Goal: Task Accomplishment & Management: Complete application form

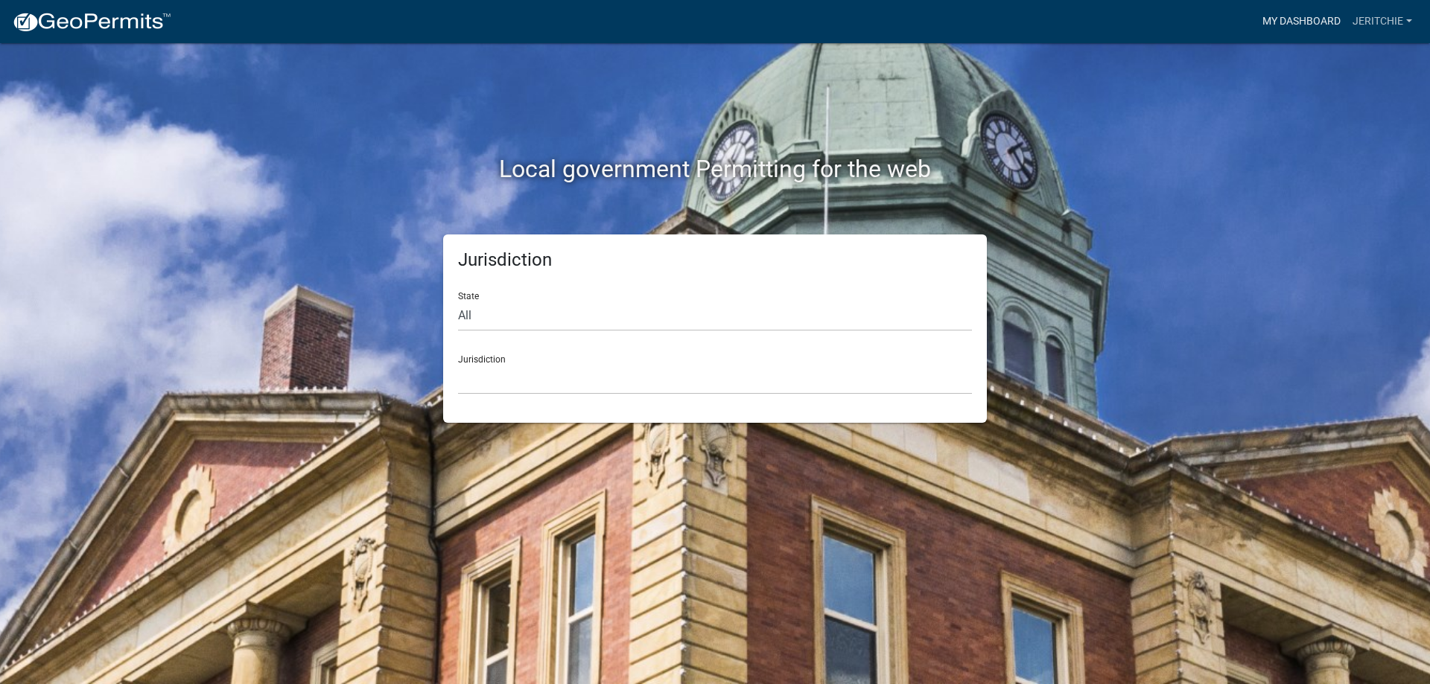
click at [1292, 18] on link "My Dashboard" at bounding box center [1301, 21] width 90 height 28
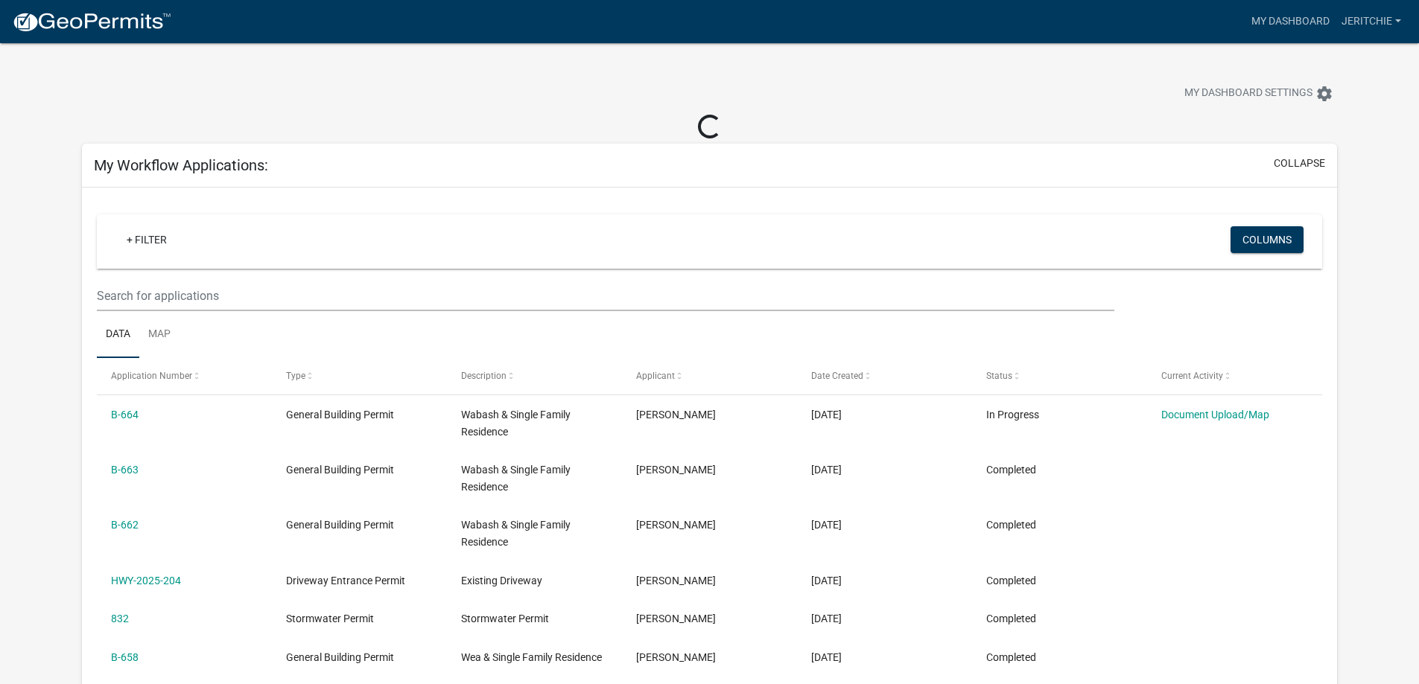
scroll to position [74, 0]
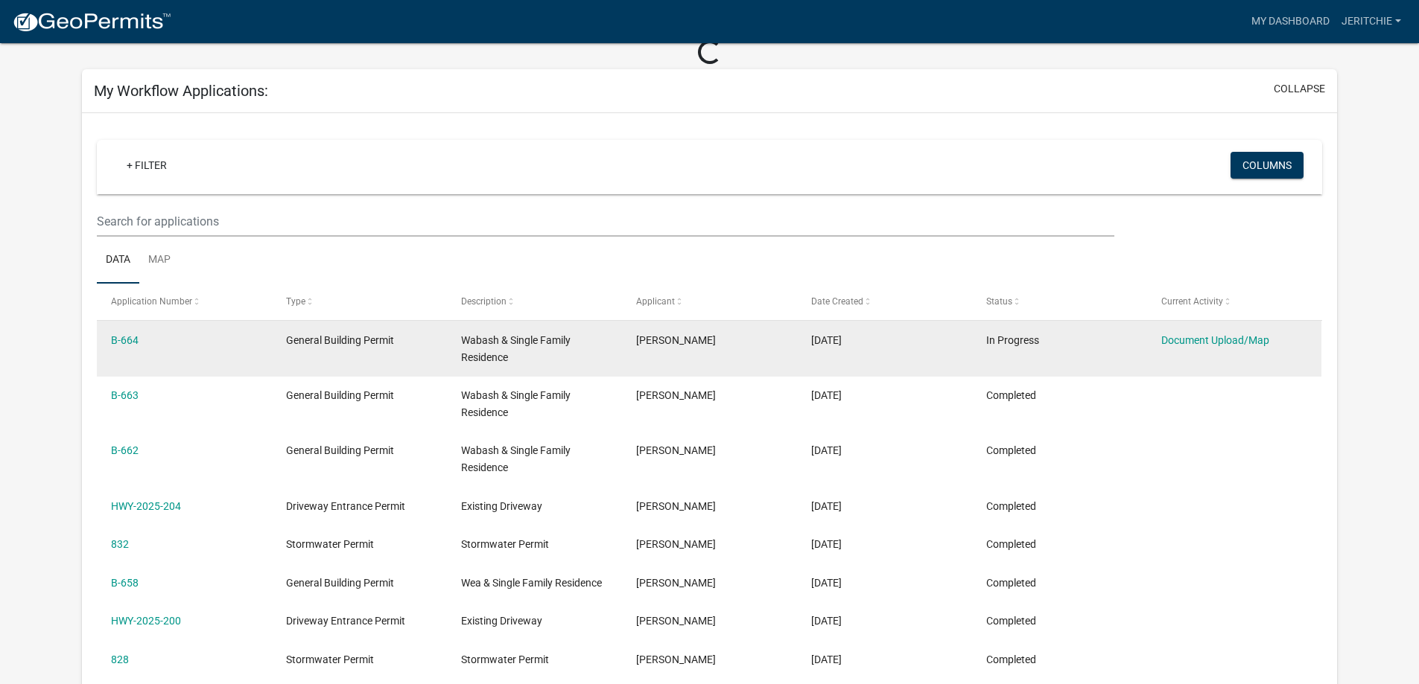
click at [325, 337] on datatable-body-cell "General Building Permit" at bounding box center [359, 348] width 175 height 55
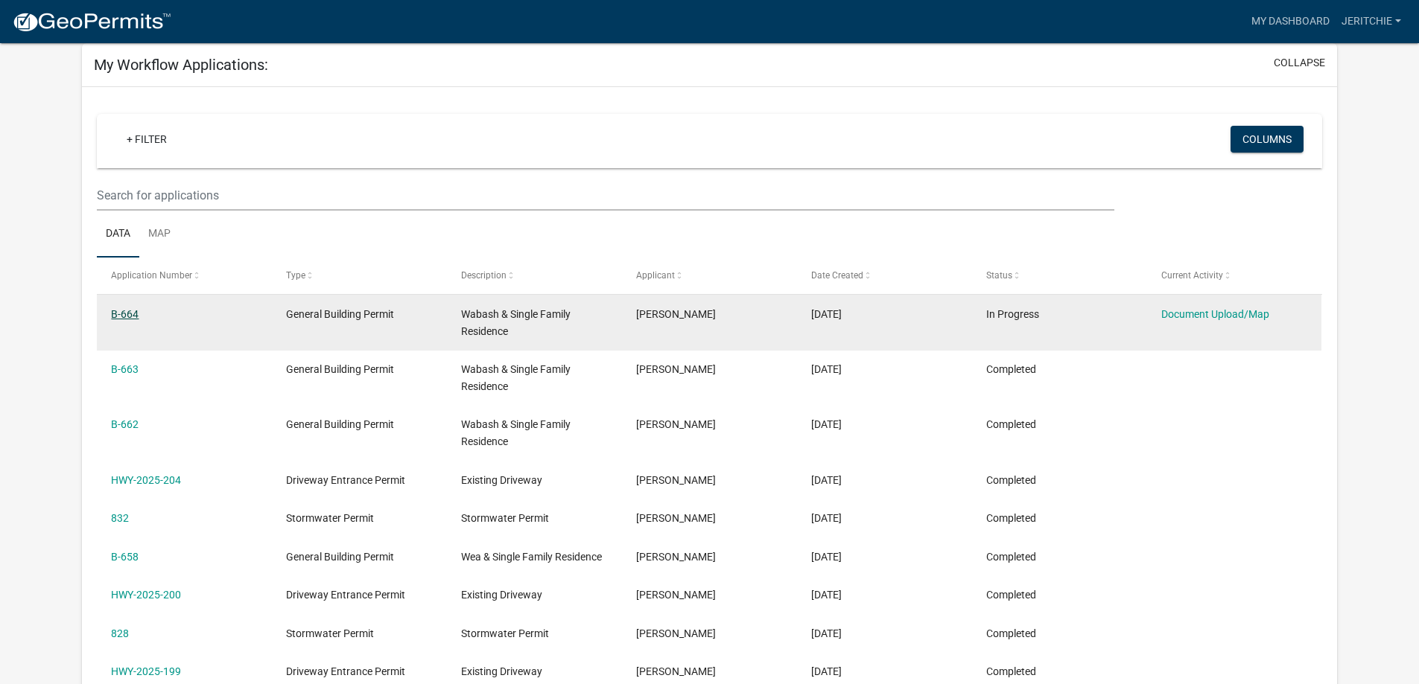
click at [130, 312] on link "B-664" at bounding box center [125, 314] width 28 height 12
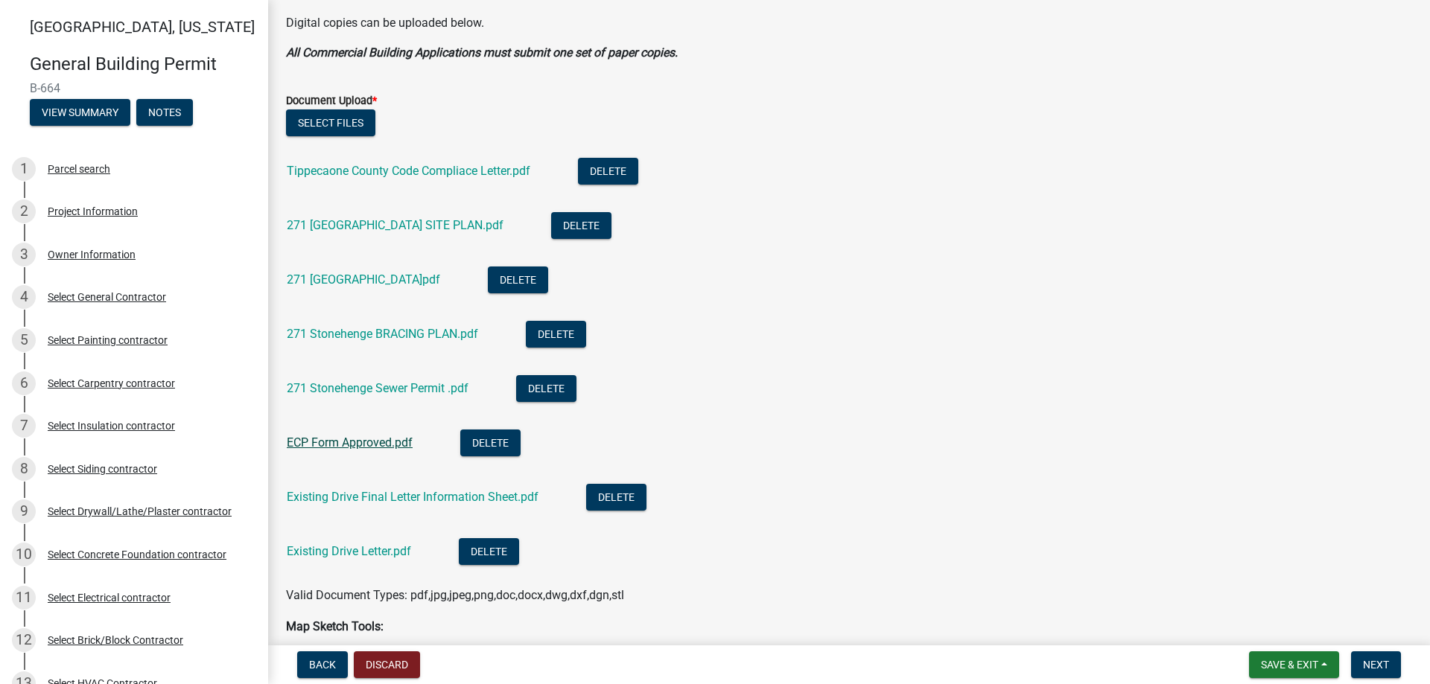
scroll to position [372, 0]
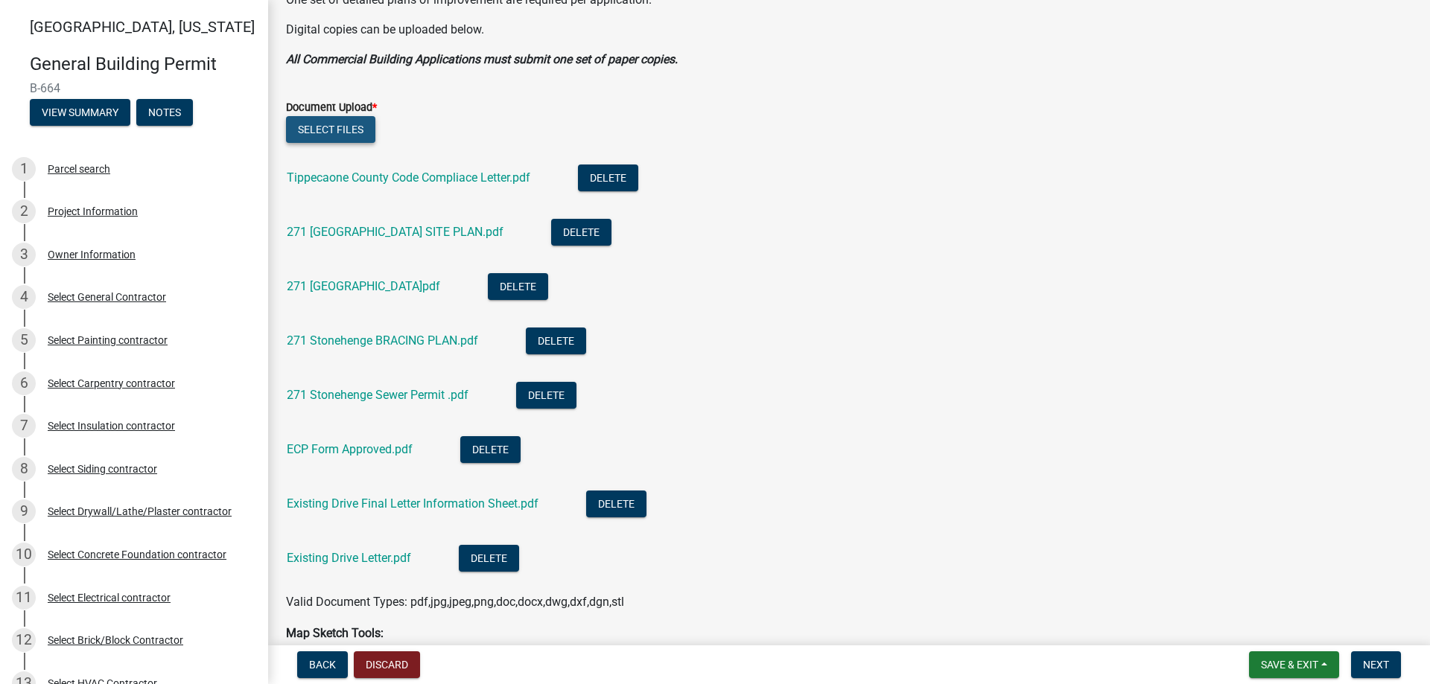
click at [329, 127] on button "Select files" at bounding box center [330, 129] width 89 height 27
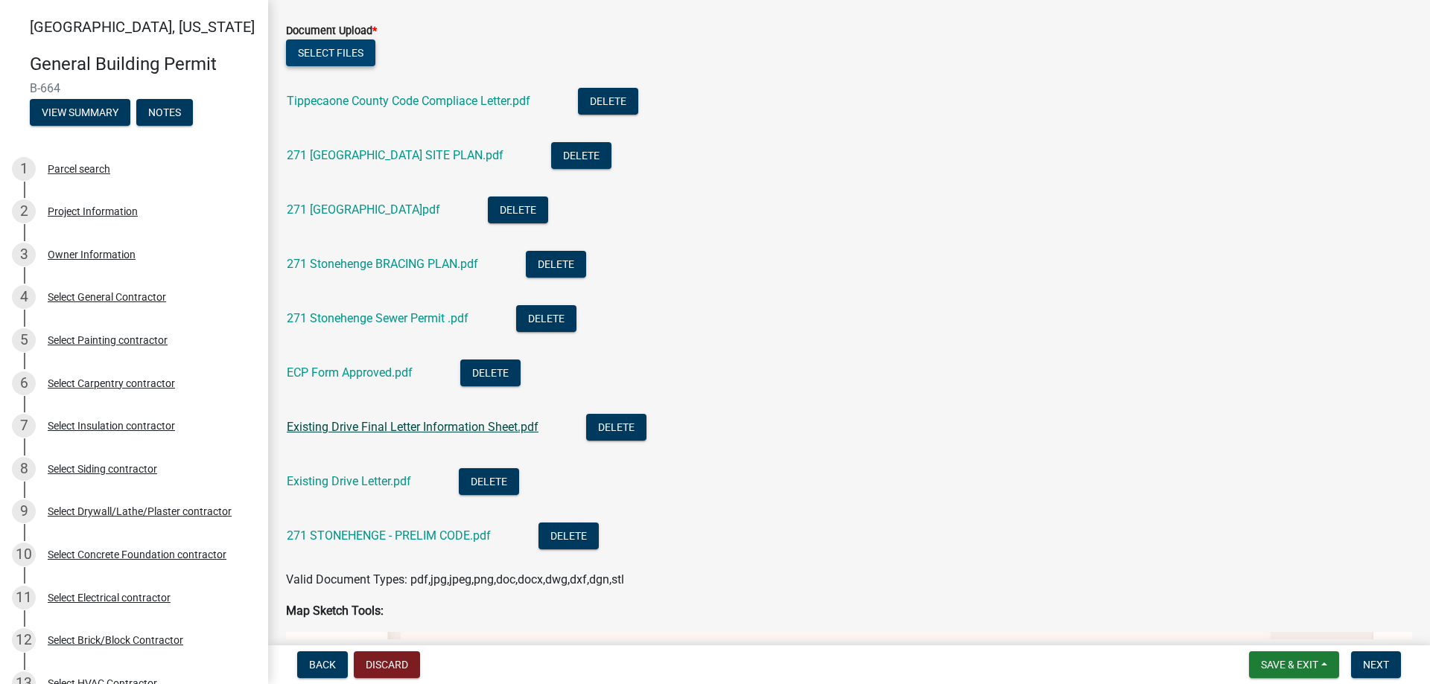
scroll to position [447, 0]
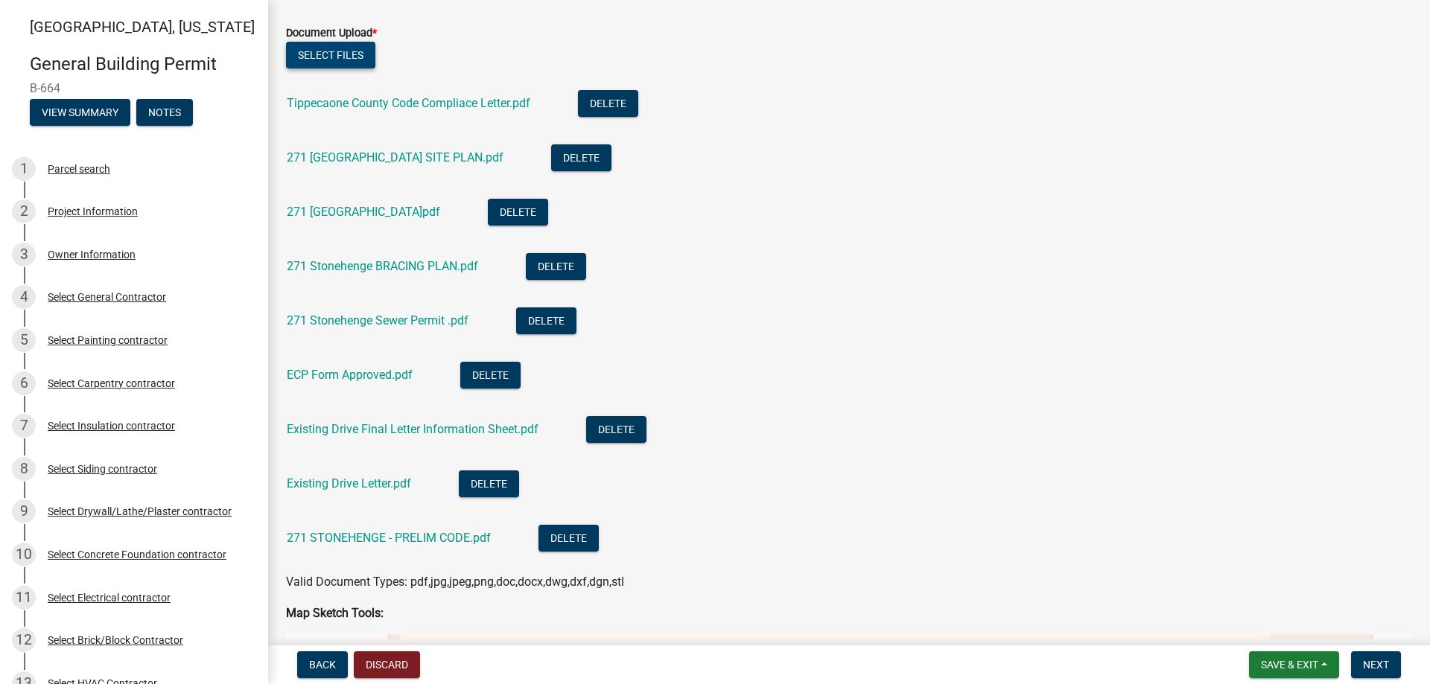
click at [308, 51] on button "Select files" at bounding box center [330, 55] width 89 height 27
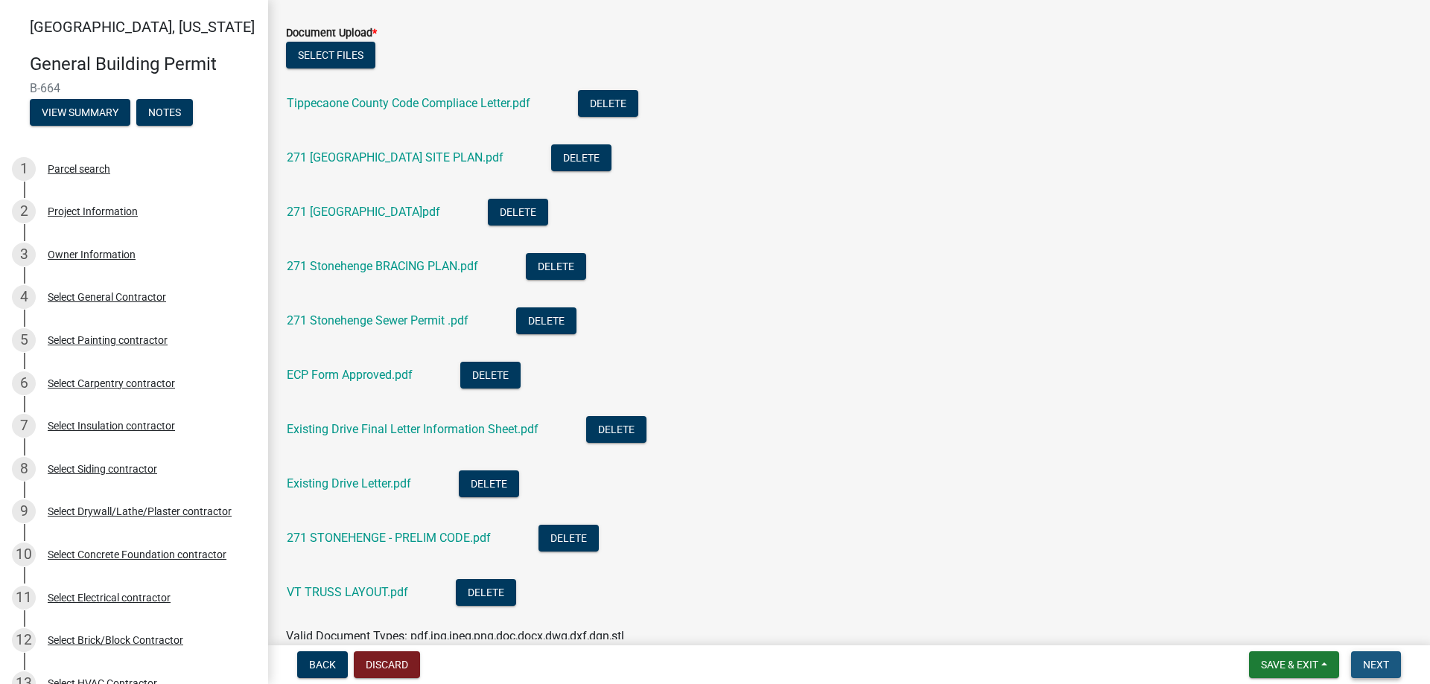
click at [1376, 652] on button "Next" at bounding box center [1376, 665] width 50 height 27
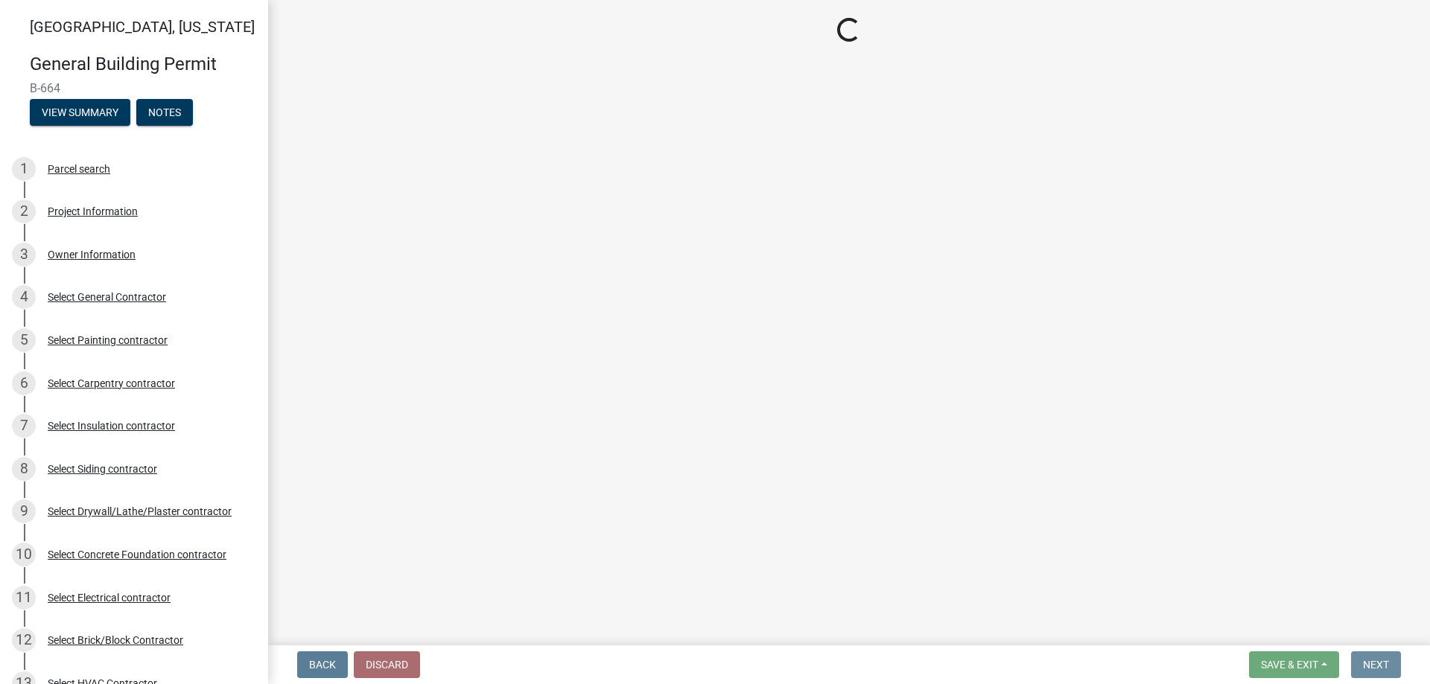
scroll to position [0, 0]
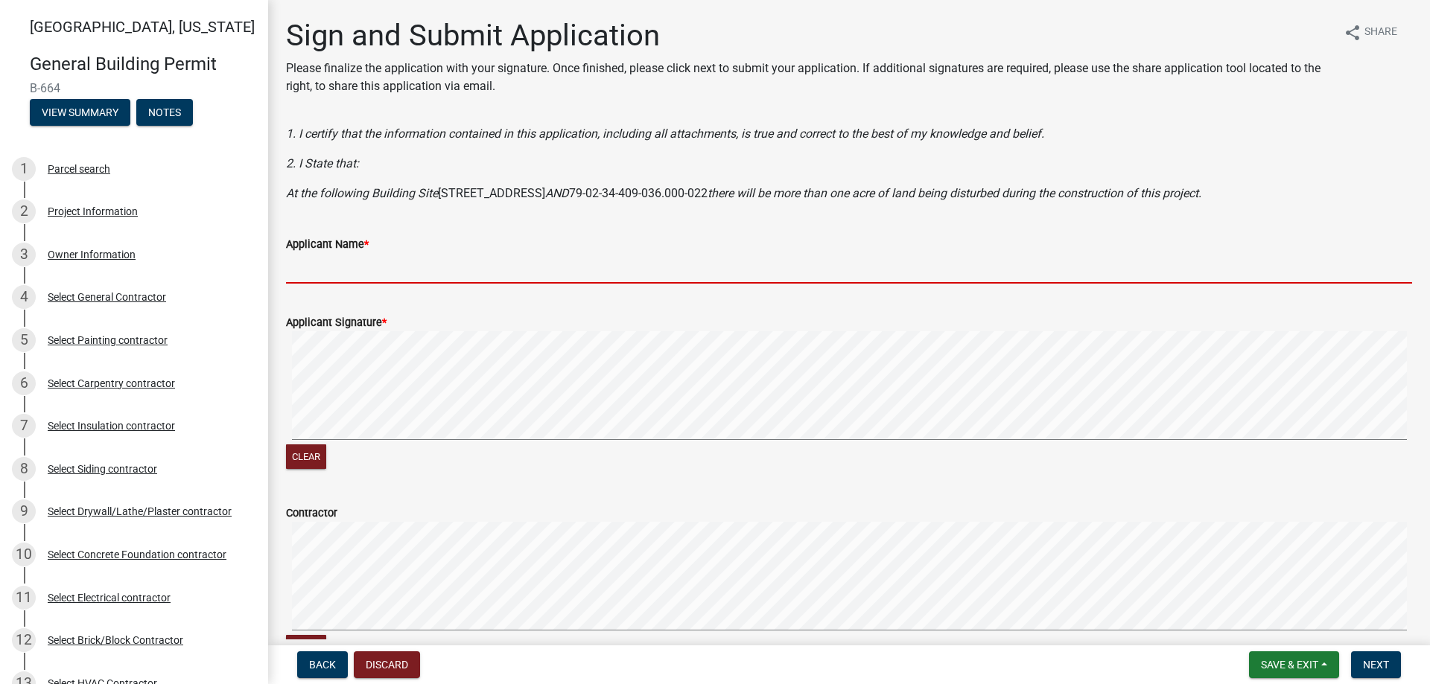
click at [317, 266] on input "Applicant Name *" at bounding box center [849, 268] width 1126 height 31
type input "[PERSON_NAME]"
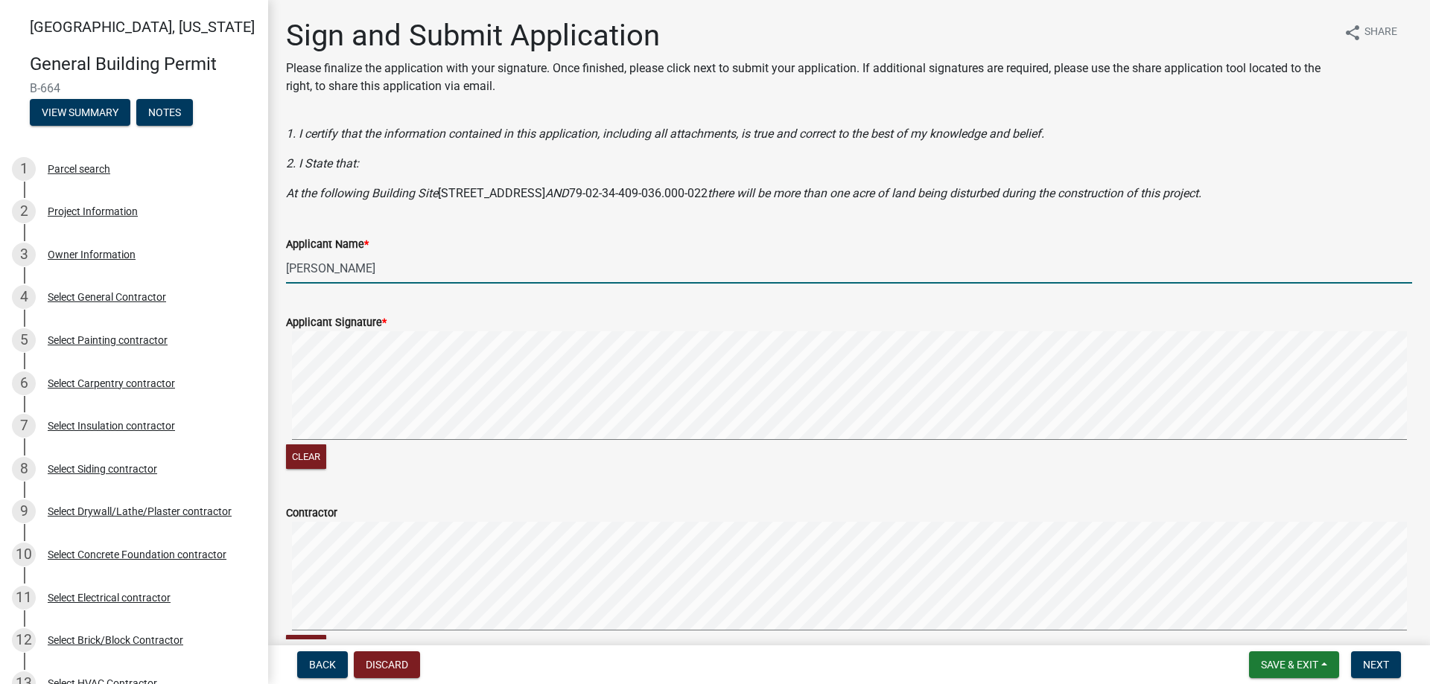
click at [304, 443] on signature-pad at bounding box center [849, 387] width 1126 height 113
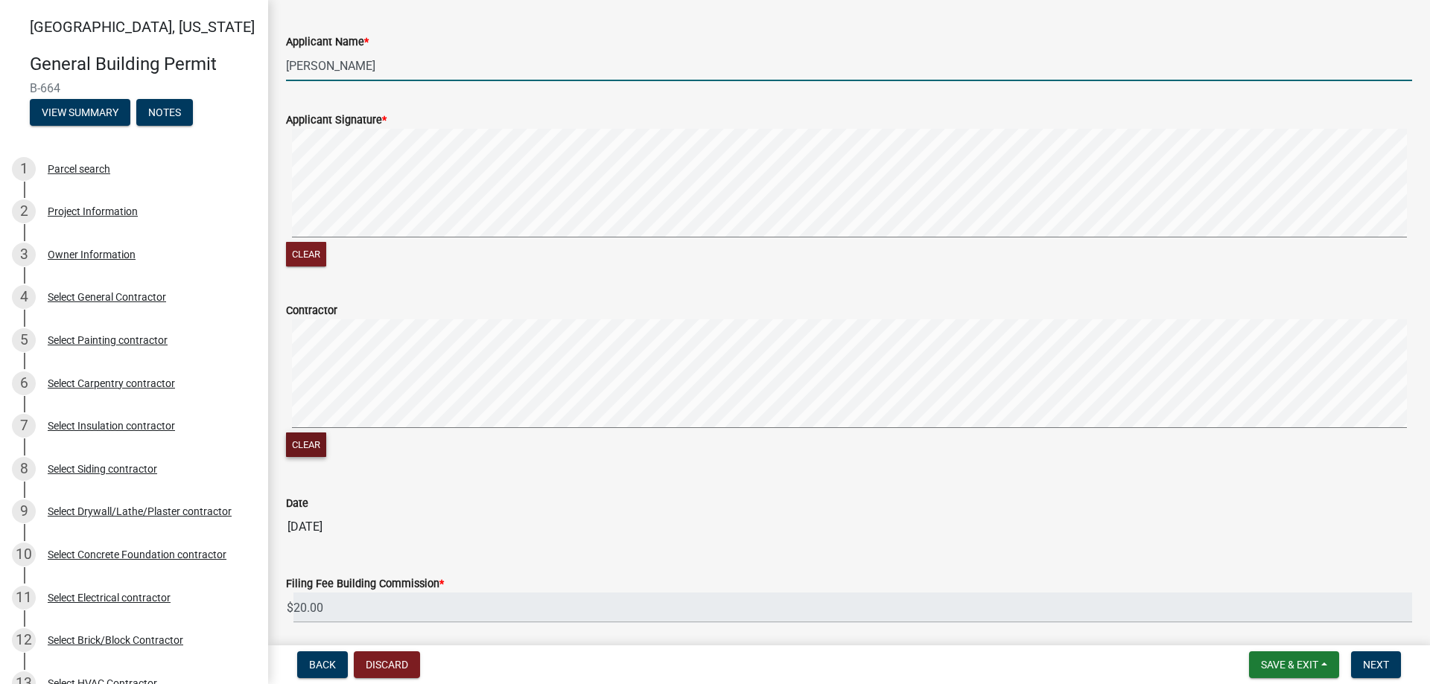
scroll to position [223, 0]
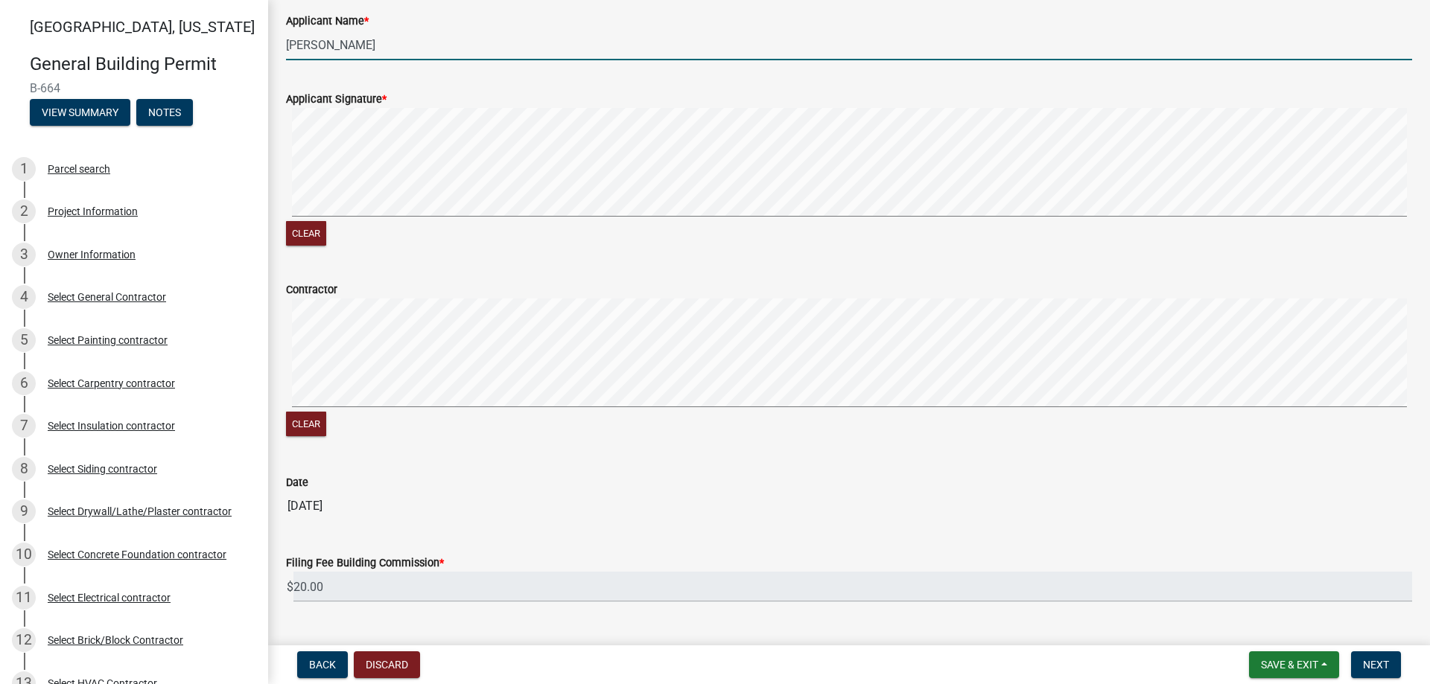
click at [280, 389] on div "Contractor Clear" at bounding box center [849, 351] width 1148 height 177
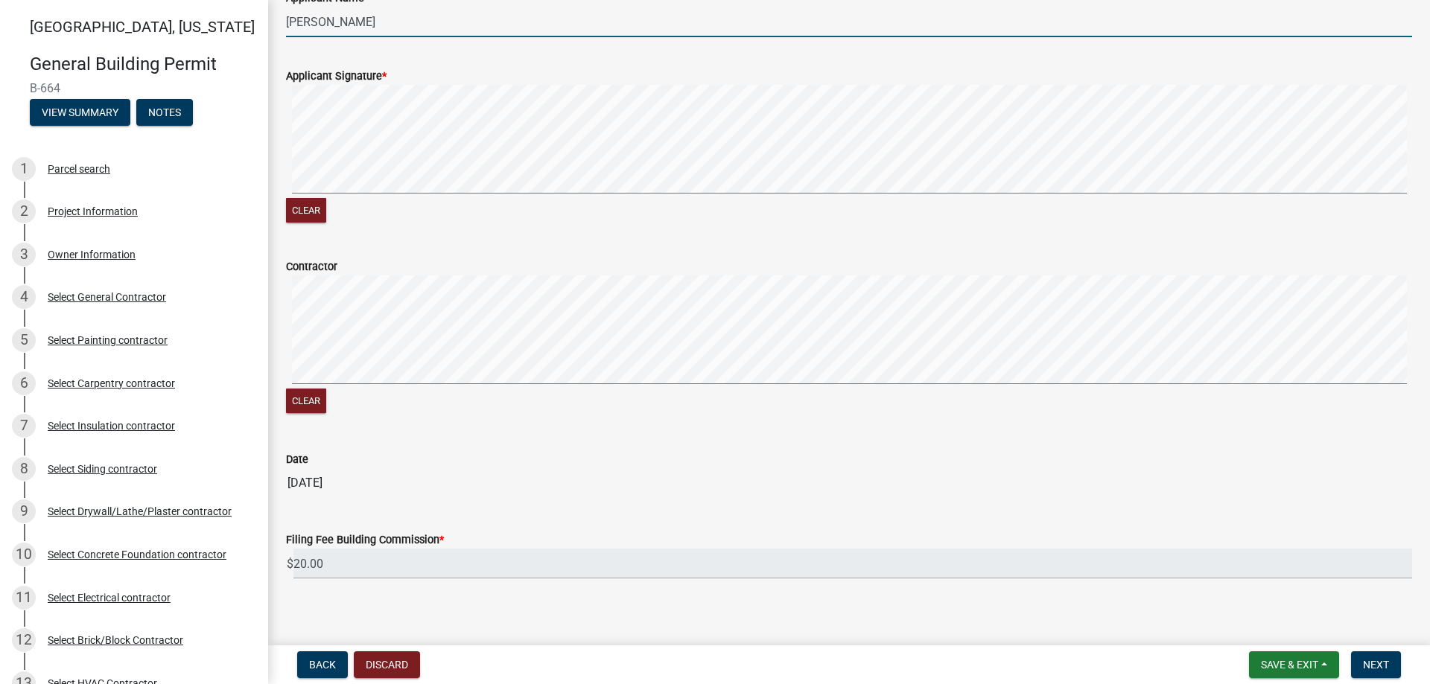
scroll to position [258, 0]
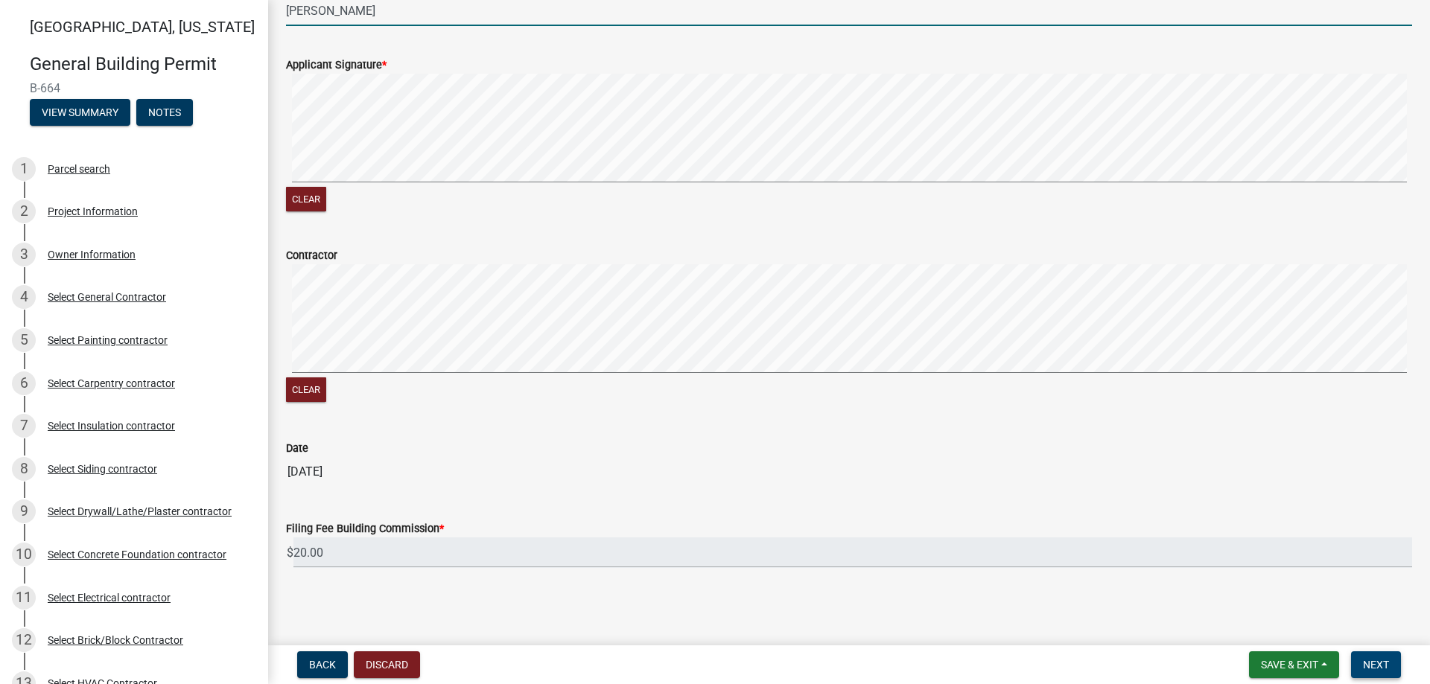
click at [1373, 660] on span "Next" at bounding box center [1376, 665] width 26 height 12
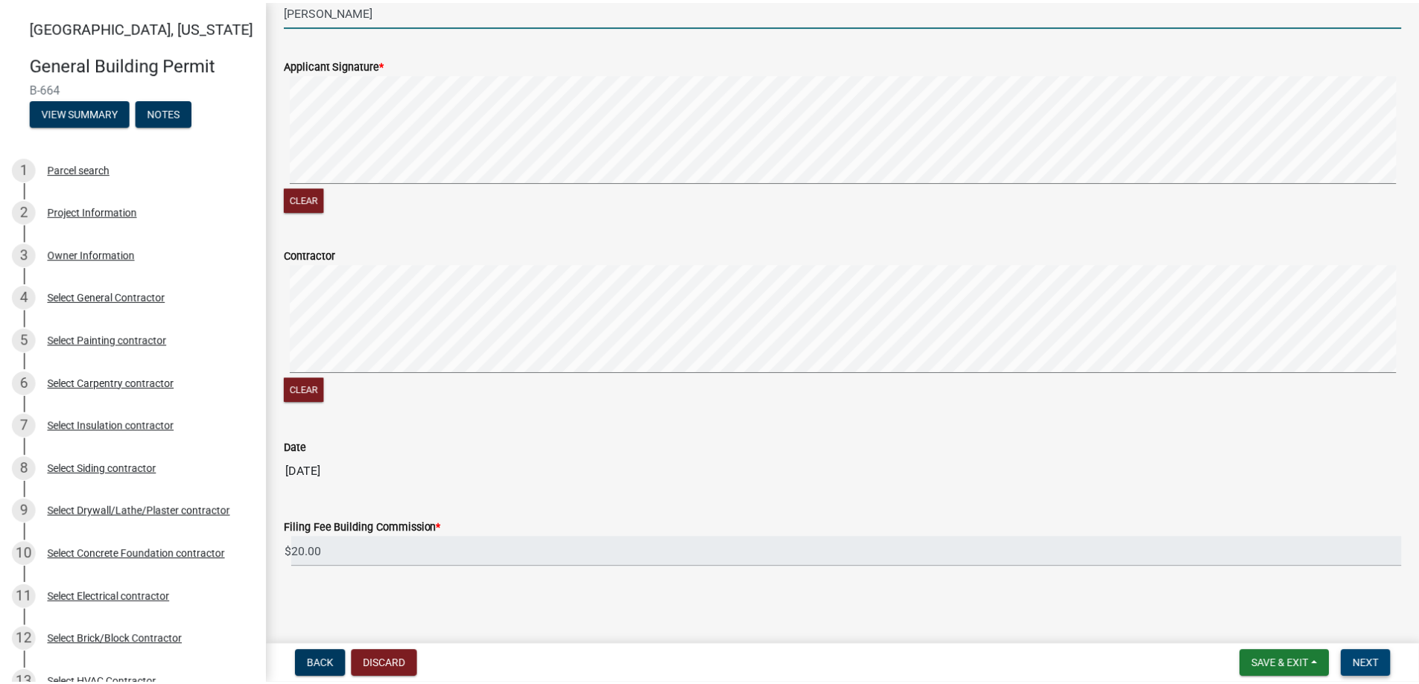
scroll to position [0, 0]
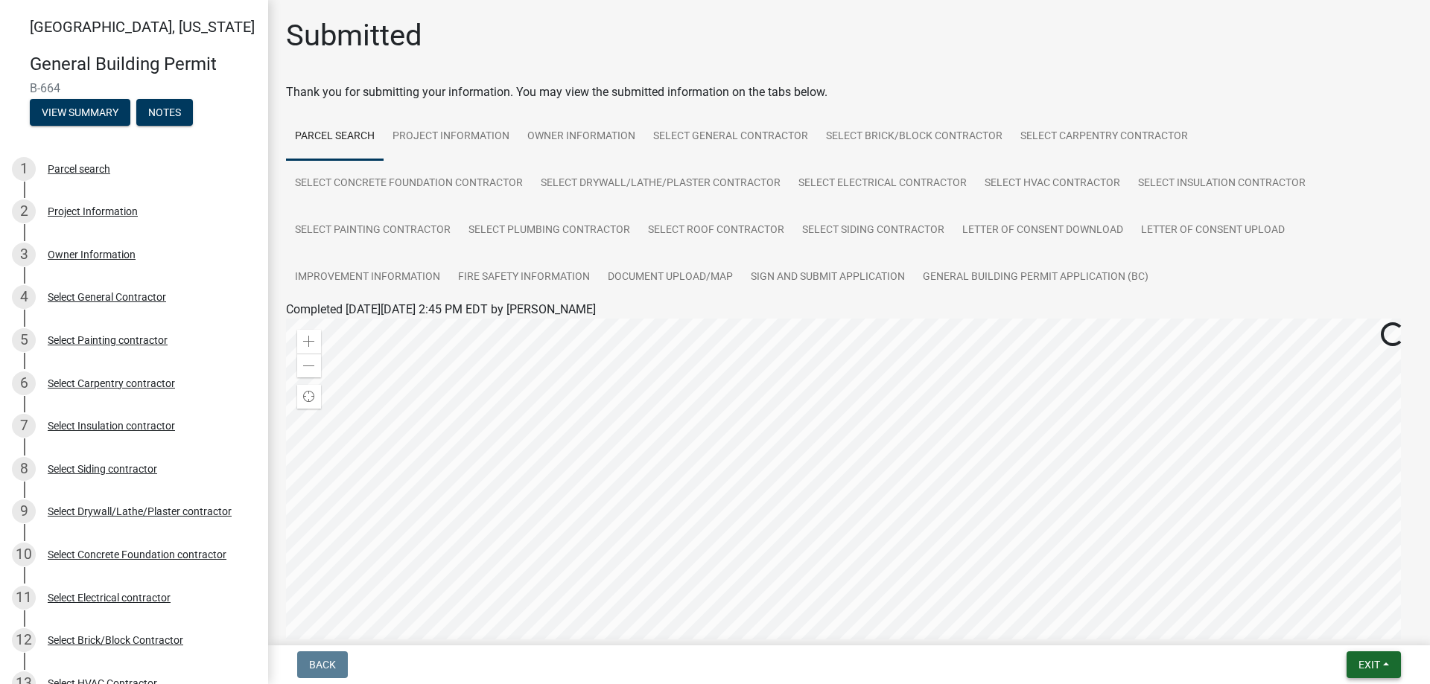
click at [1388, 672] on button "Exit" at bounding box center [1373, 665] width 54 height 27
click at [1360, 637] on button "Save & Exit" at bounding box center [1341, 626] width 119 height 36
